Goal: Task Accomplishment & Management: Manage account settings

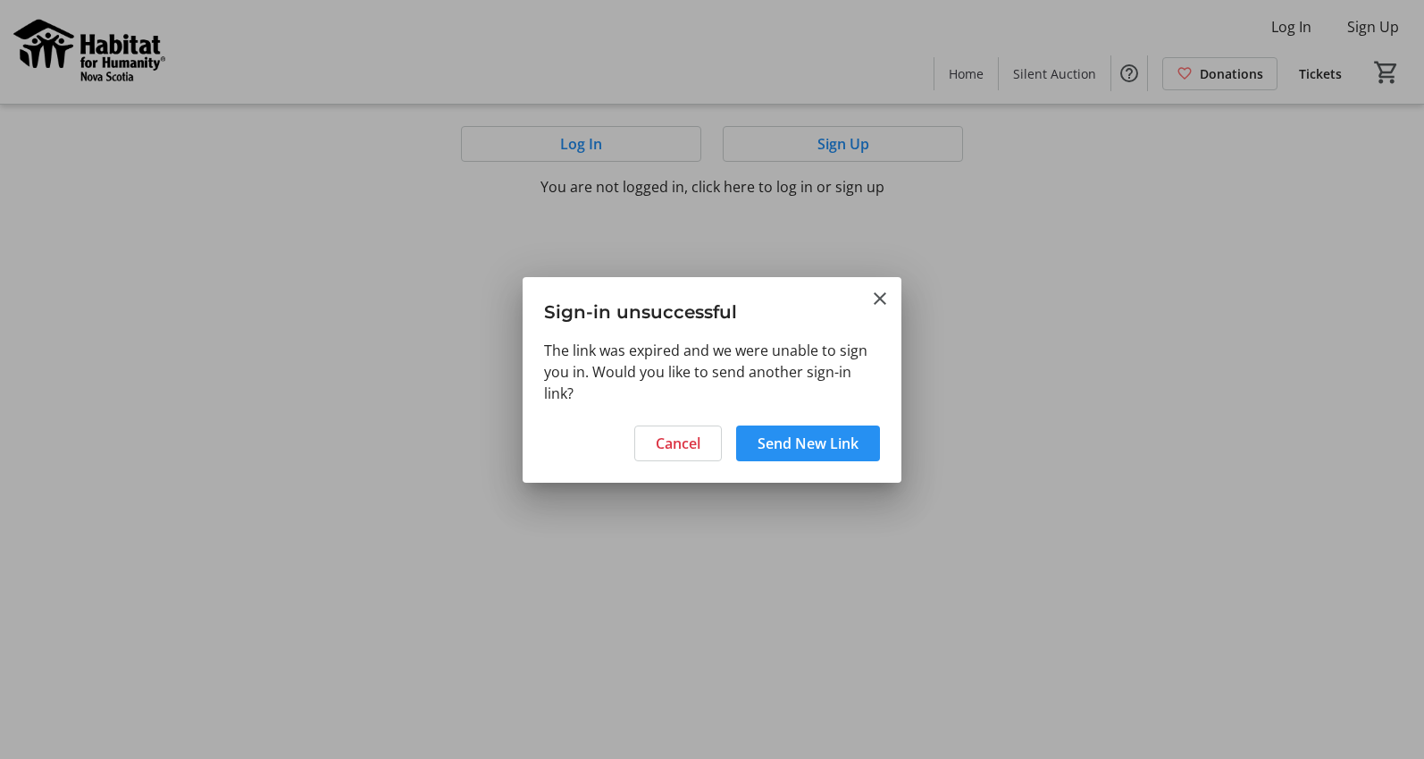
click at [813, 445] on span "Send New Link" at bounding box center [808, 442] width 101 height 21
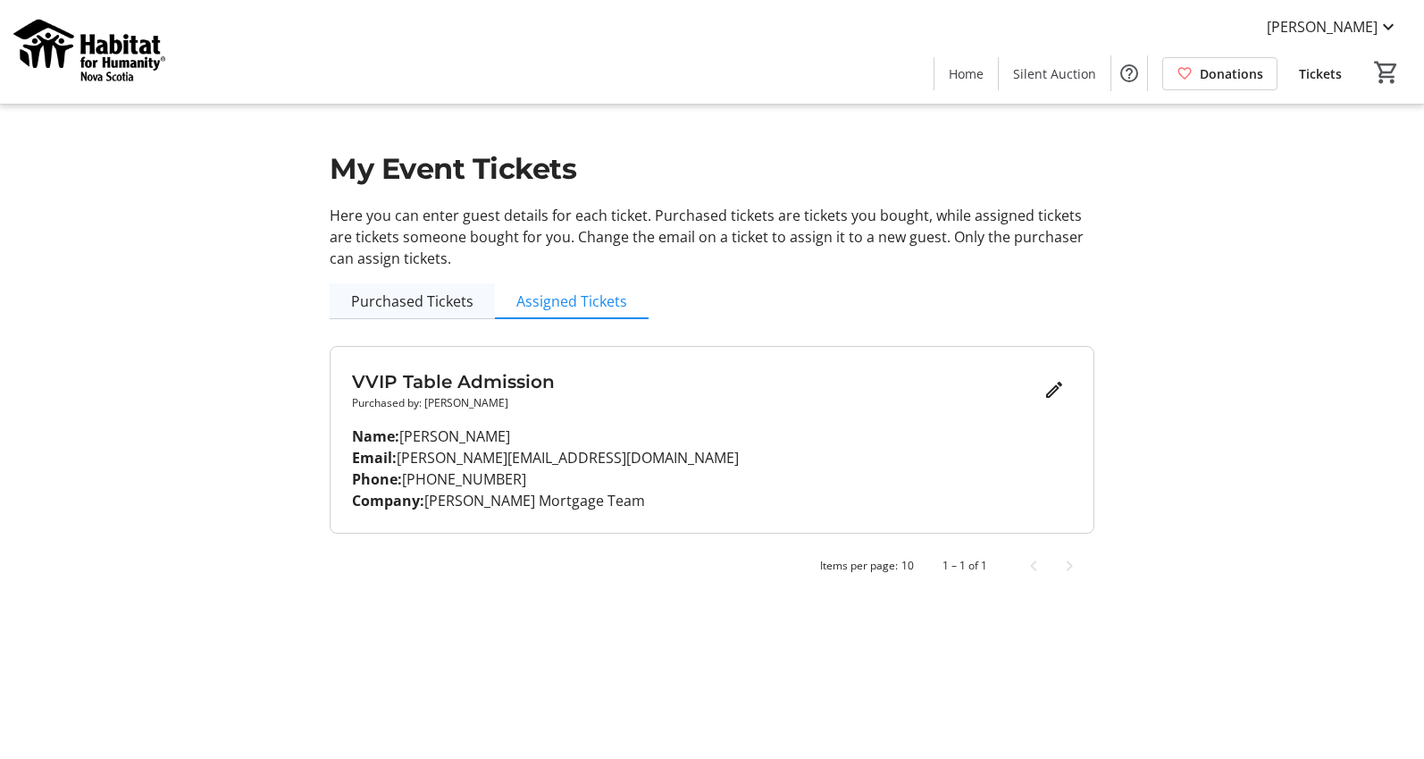
click at [411, 299] on span "Purchased Tickets" at bounding box center [412, 301] width 122 height 14
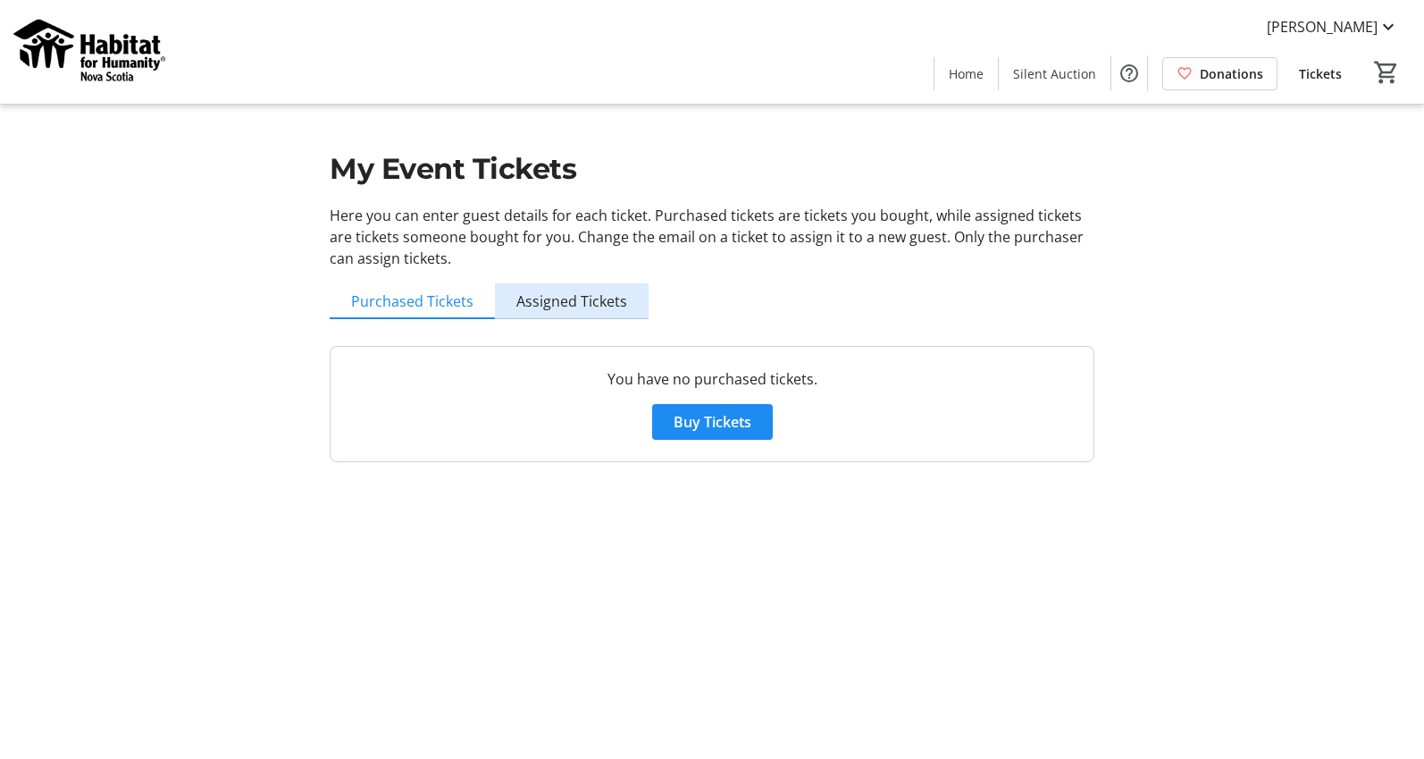
click at [604, 287] on span "Assigned Tickets" at bounding box center [571, 301] width 111 height 36
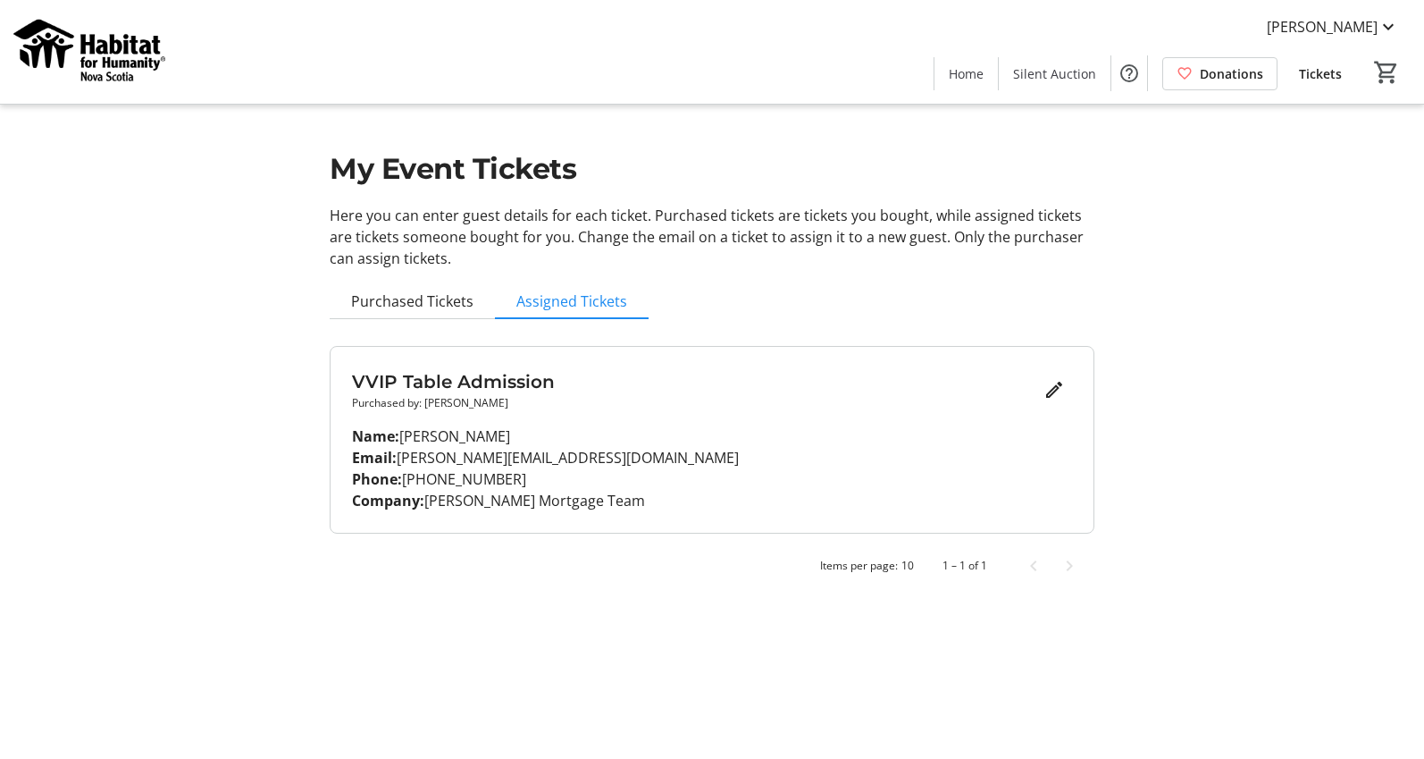
click at [700, 422] on div "VVIP Table Admission Purchased by: [PERSON_NAME] Name: [PERSON_NAME] Email: [PE…" at bounding box center [712, 440] width 763 height 186
click at [1047, 392] on mat-icon "Edit" at bounding box center [1054, 389] width 21 height 21
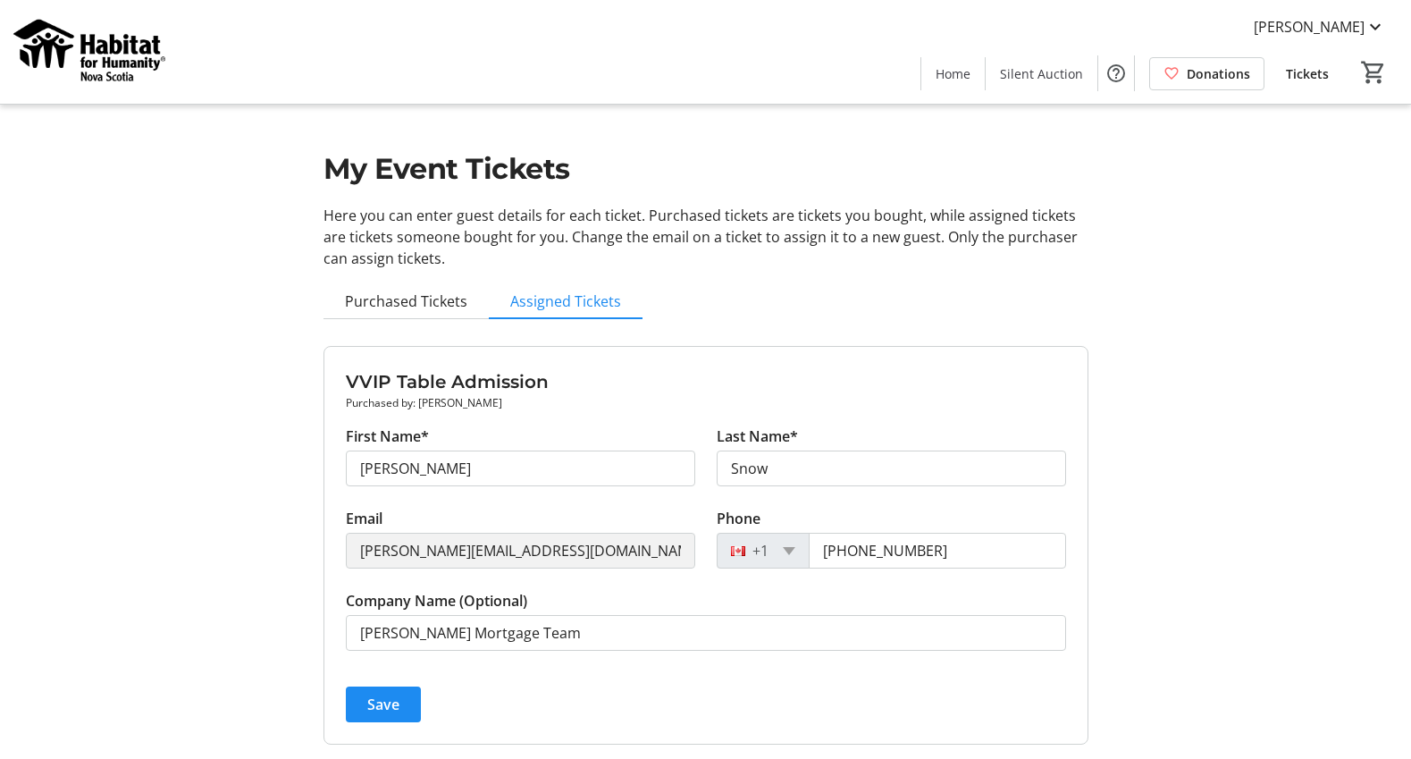
click at [1140, 378] on div "My Event Tickets Here you can enter guest details for each ticket. Purchased ti…" at bounding box center [705, 408] width 1179 height 816
click at [962, 76] on span "Home" at bounding box center [952, 73] width 35 height 19
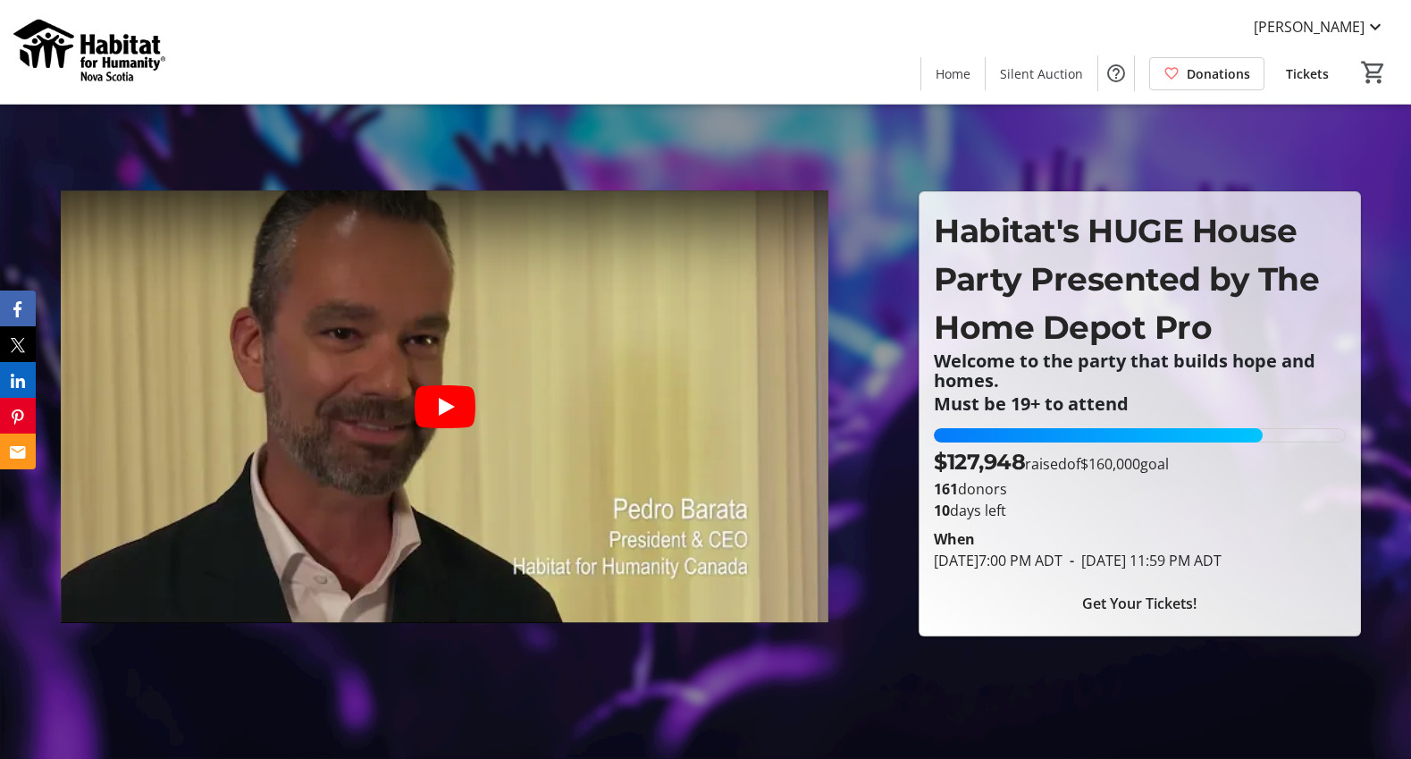
click at [1305, 81] on span "Tickets" at bounding box center [1307, 73] width 43 height 19
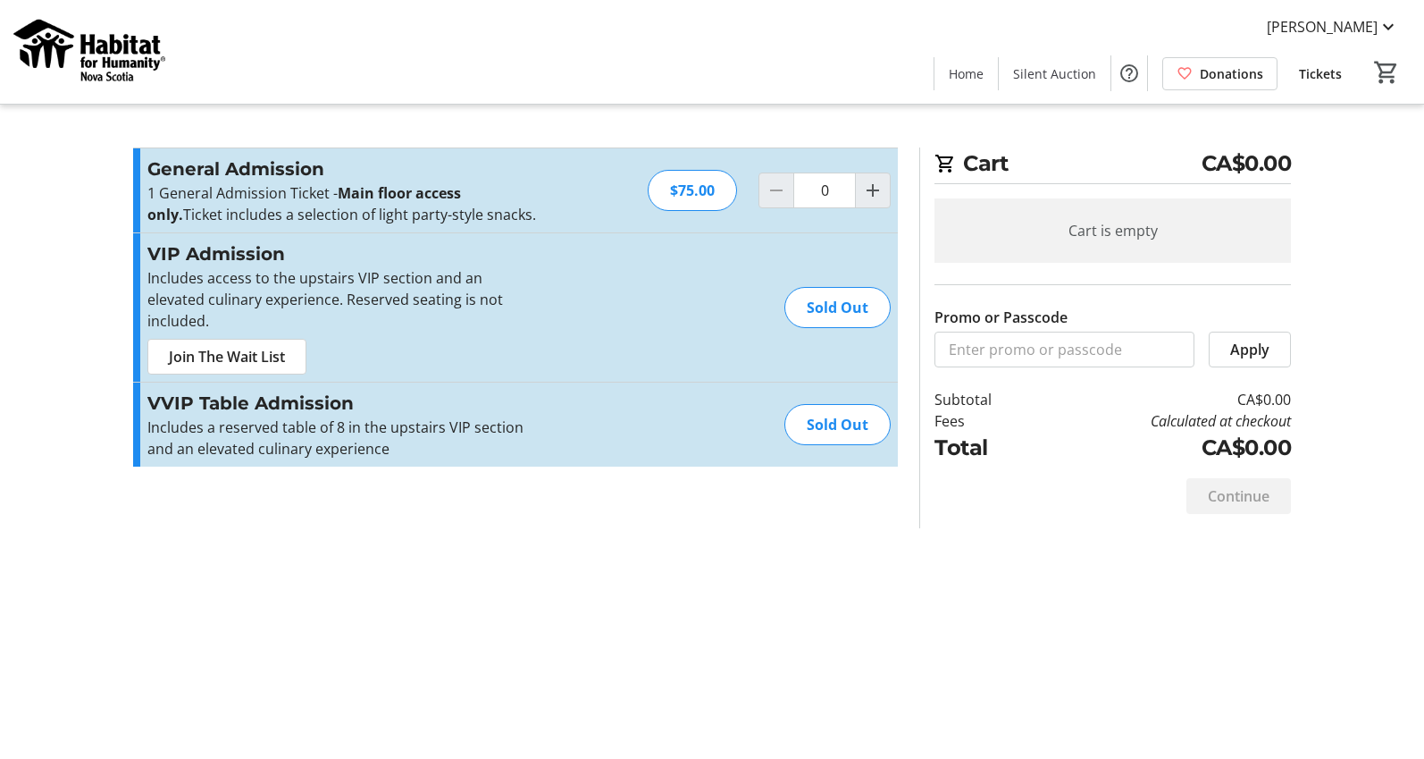
click at [1353, 5] on div "[PERSON_NAME] Home Silent Auction Donations Tickets 0" at bounding box center [712, 52] width 1424 height 104
click at [1353, 17] on span "[PERSON_NAME]" at bounding box center [1322, 26] width 111 height 21
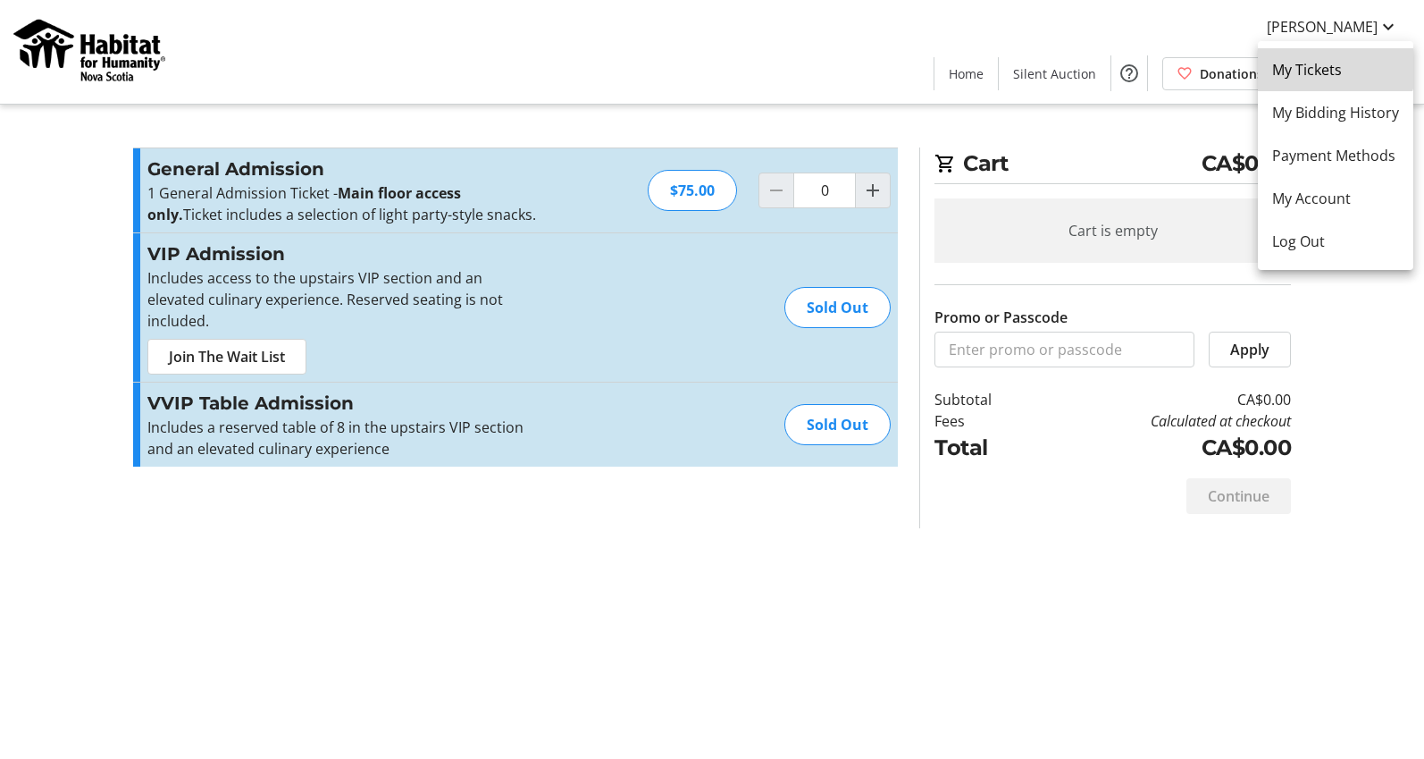
click at [1329, 61] on span "My Tickets" at bounding box center [1335, 69] width 127 height 21
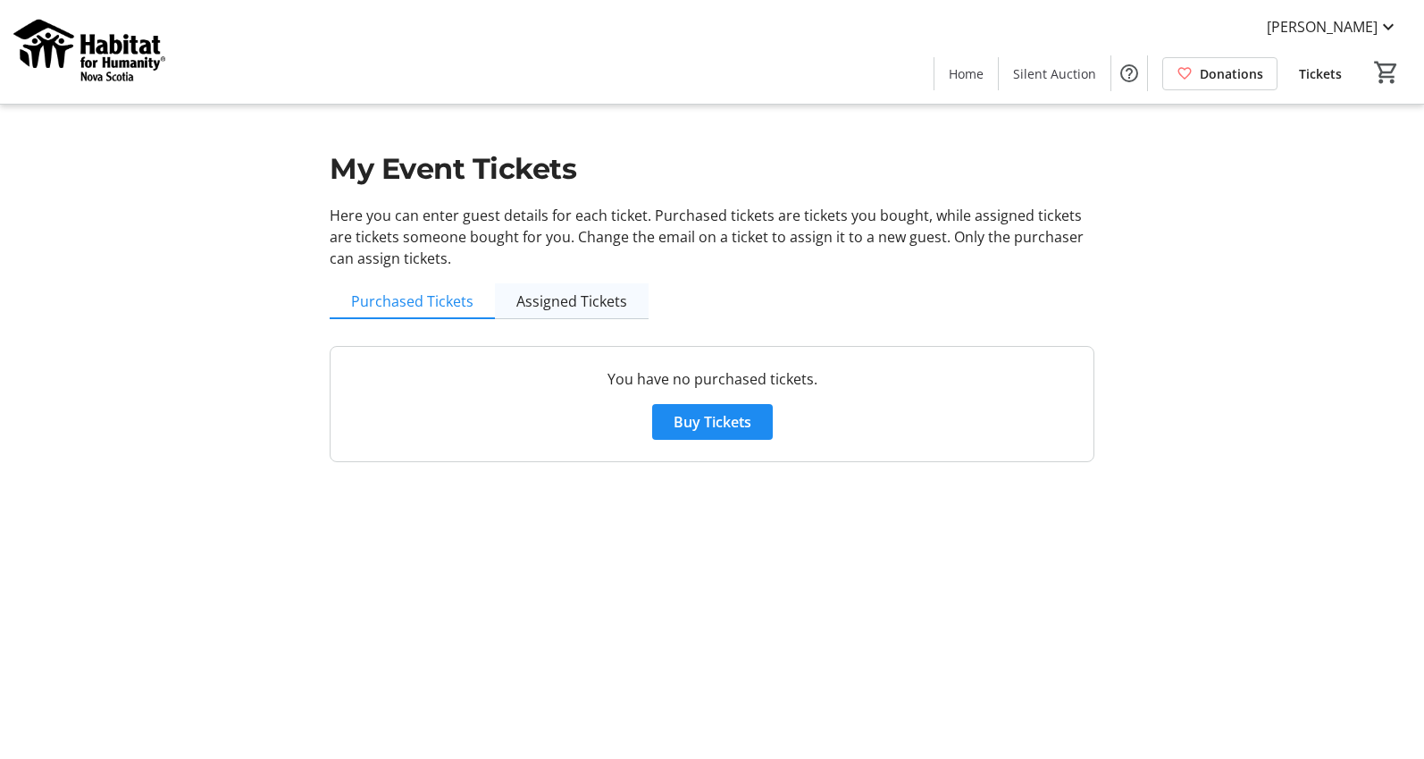
click at [591, 302] on span "Assigned Tickets" at bounding box center [571, 301] width 111 height 14
